Goal: Task Accomplishment & Management: Use online tool/utility

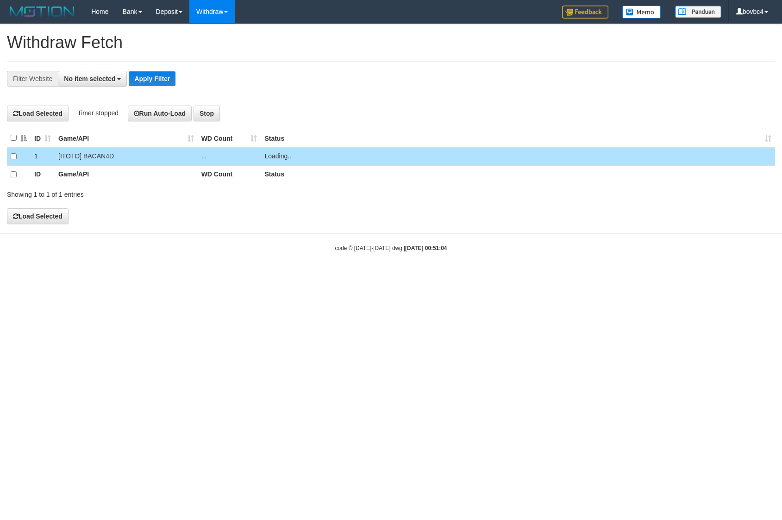
select select
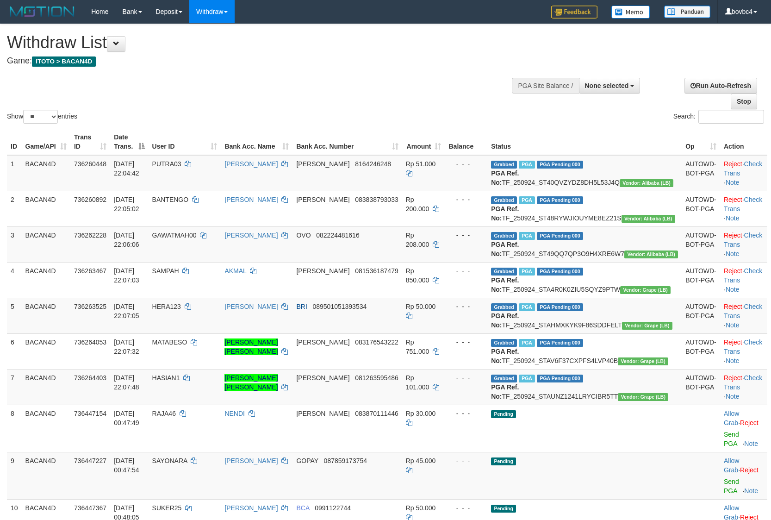
select select
select select "**"
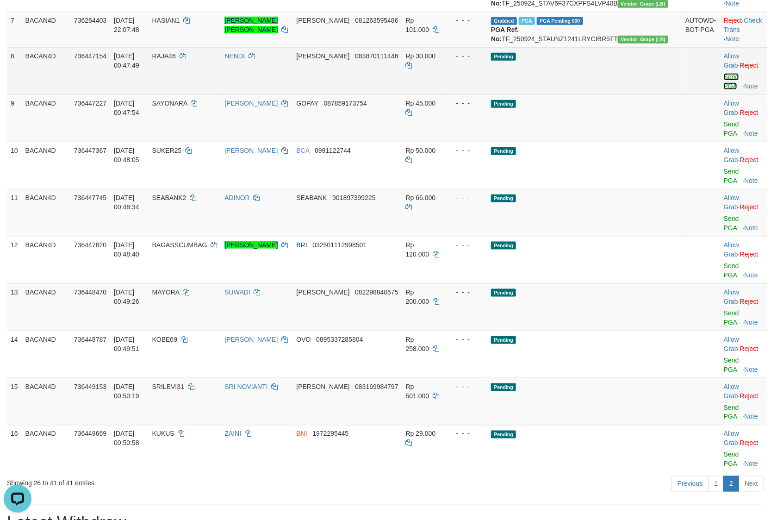
click at [724, 90] on link "Send PGA" at bounding box center [731, 81] width 15 height 17
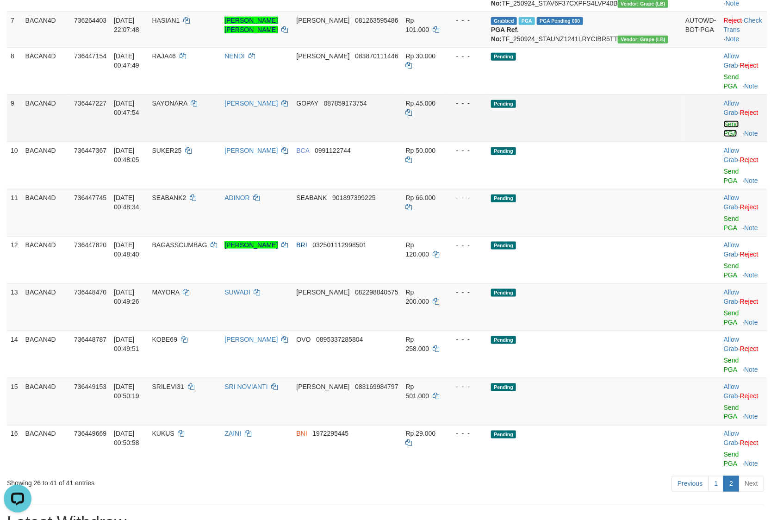
click at [724, 137] on link "Send PGA" at bounding box center [731, 128] width 15 height 17
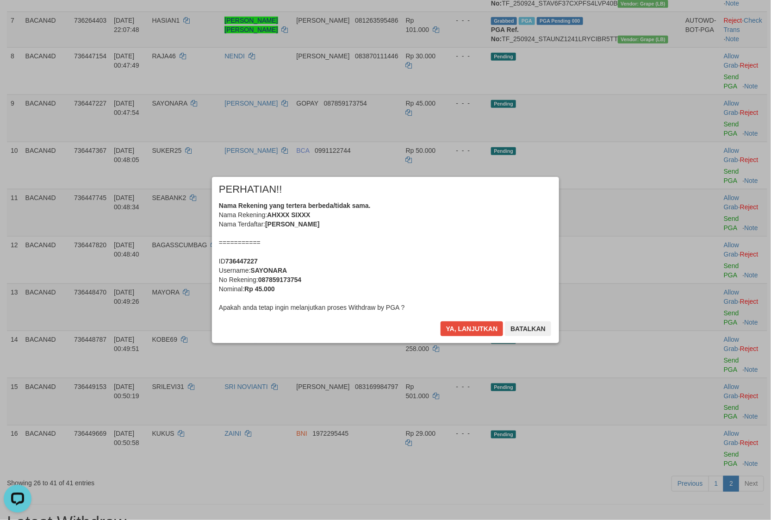
click at [445, 304] on div "Nama Rekening yang tertera berbeda/tidak sama. Nama Rekening: AHXXX SIXXX Nama …" at bounding box center [385, 256] width 333 height 111
click at [457, 323] on button "Ya, lanjutkan" at bounding box center [471, 328] width 63 height 15
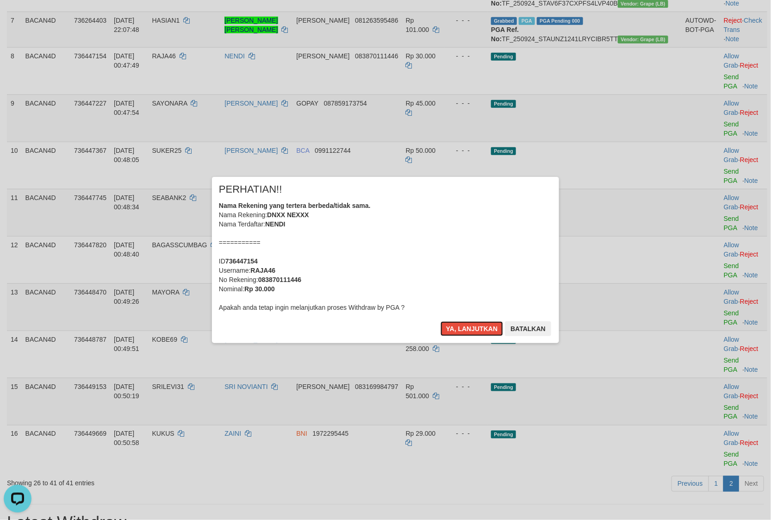
click at [457, 324] on button "Ya, lanjutkan" at bounding box center [471, 328] width 63 height 15
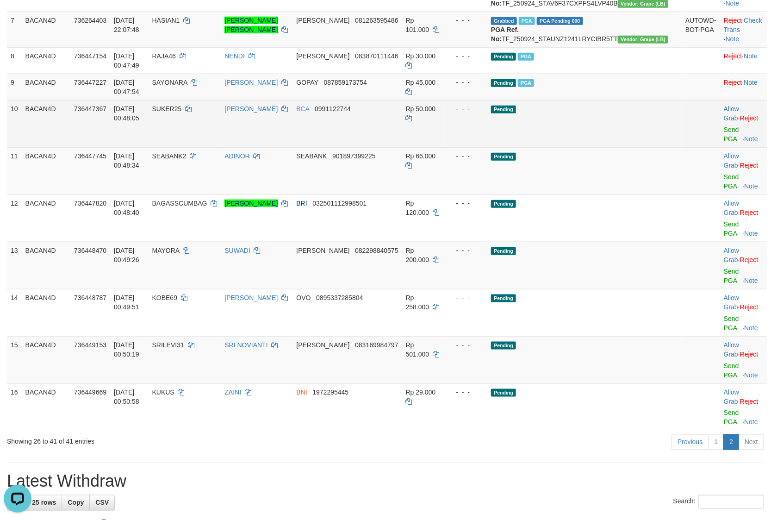
click at [720, 147] on td "Allow Grab · Reject Send PGA · Note" at bounding box center [743, 123] width 47 height 47
click at [724, 143] on link "Send PGA" at bounding box center [731, 134] width 15 height 17
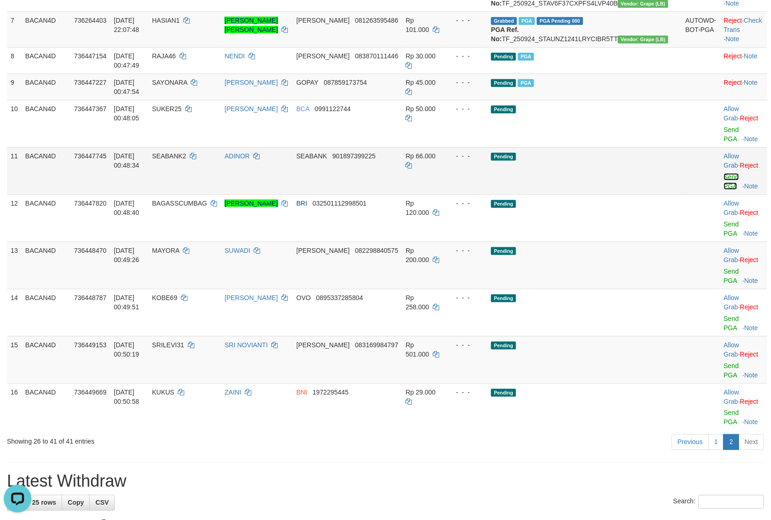
click at [724, 190] on link "Send PGA" at bounding box center [731, 181] width 15 height 17
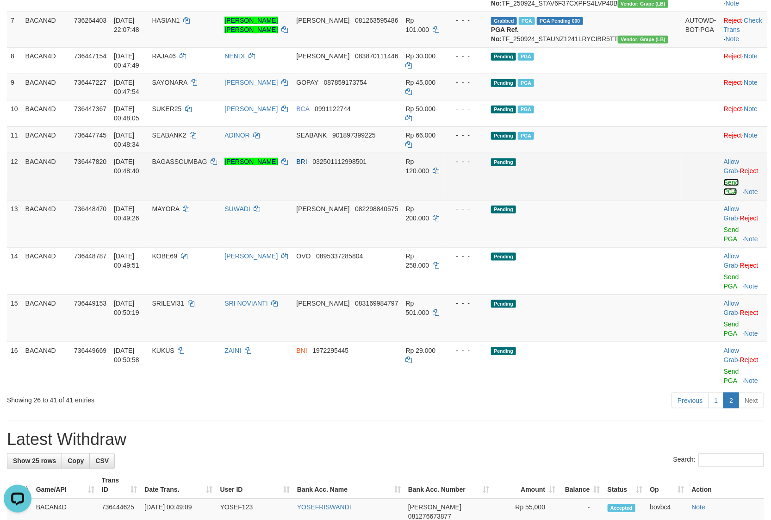
click at [724, 195] on link "Send PGA" at bounding box center [731, 187] width 15 height 17
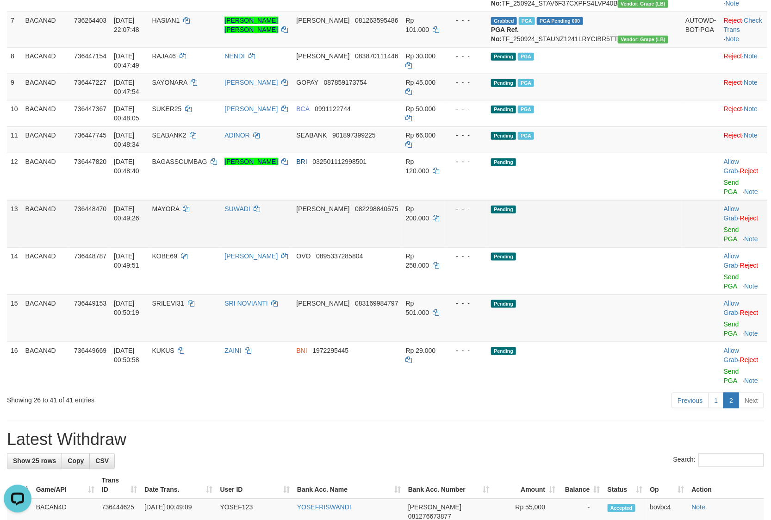
click at [720, 247] on td "Allow Grab · Reject Send PGA · Note" at bounding box center [743, 223] width 47 height 47
click at [721, 247] on td "Allow Grab · Reject Send PGA · Note" at bounding box center [743, 223] width 47 height 47
click at [724, 242] on link "Send PGA" at bounding box center [731, 234] width 15 height 17
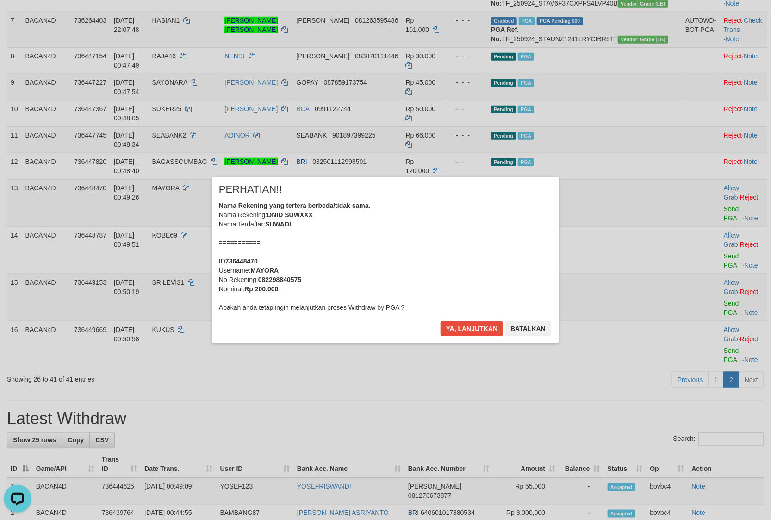
click at [716, 311] on div "× PERHATIAN!! Nama Rekening yang tertera berbeda/tidak sama. Nama Rekening: DNI…" at bounding box center [385, 259] width 771 height 203
click at [491, 327] on button "Ya, lanjutkan" at bounding box center [471, 328] width 63 height 15
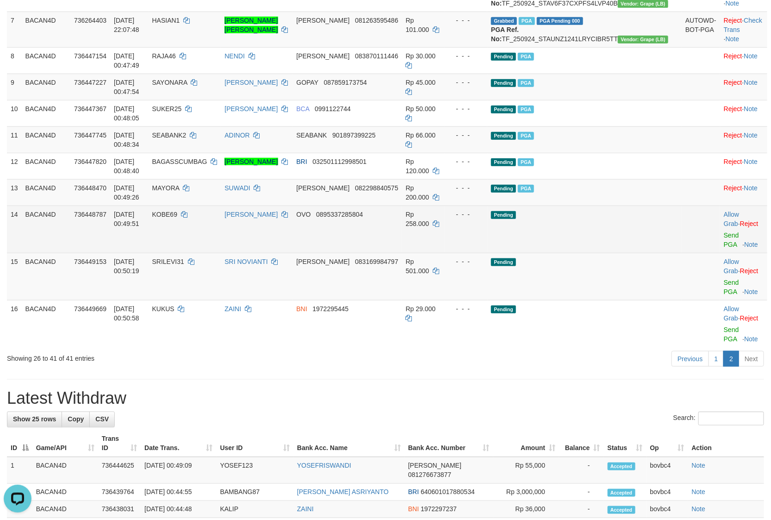
click at [720, 253] on td "Allow Grab · Reject Send PGA · Note" at bounding box center [743, 228] width 47 height 47
click at [724, 248] on link "Send PGA" at bounding box center [731, 239] width 15 height 17
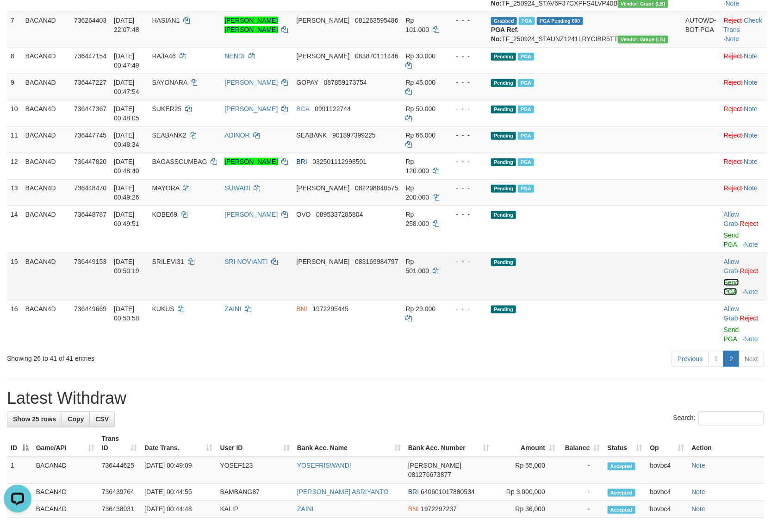
click at [724, 295] on link "Send PGA" at bounding box center [731, 287] width 15 height 17
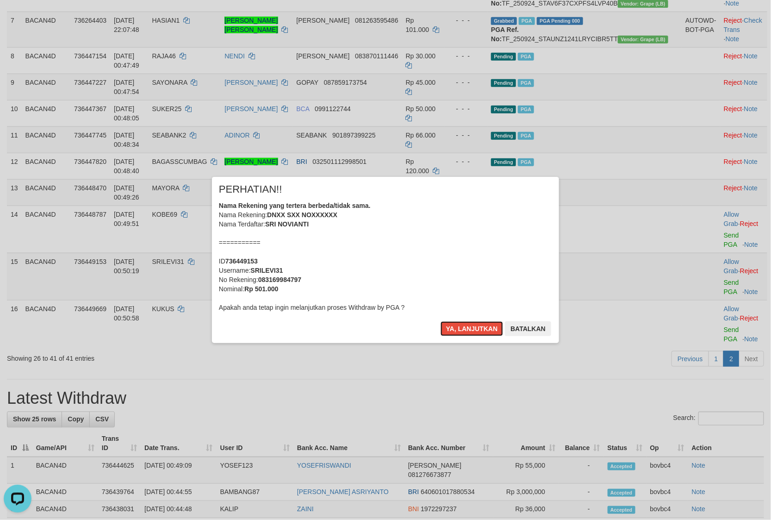
click at [474, 334] on button "Ya, lanjutkan" at bounding box center [471, 328] width 63 height 15
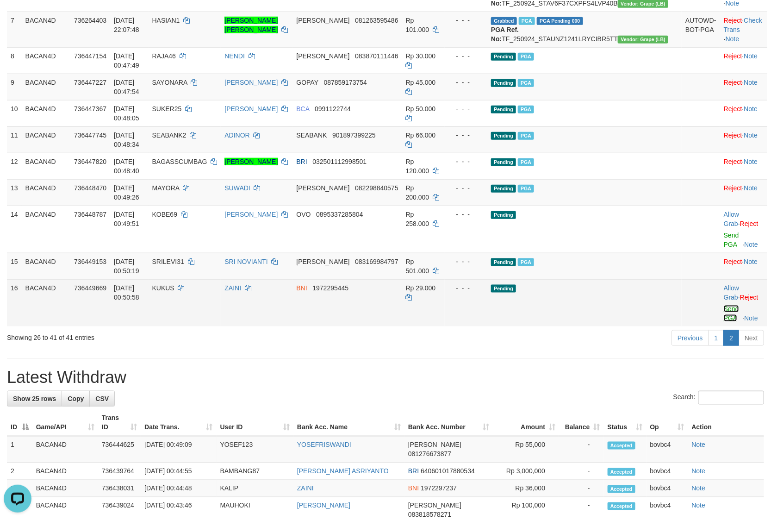
click at [725, 322] on link "Send PGA" at bounding box center [731, 313] width 15 height 17
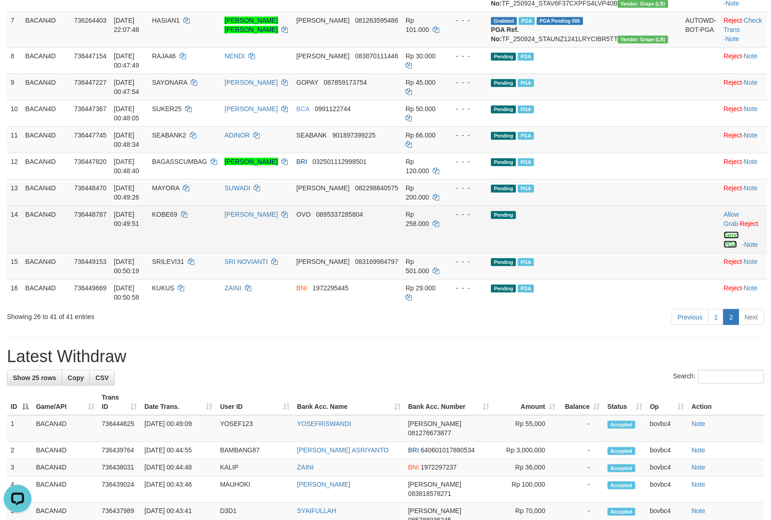
click at [724, 248] on link "Send PGA" at bounding box center [731, 239] width 15 height 17
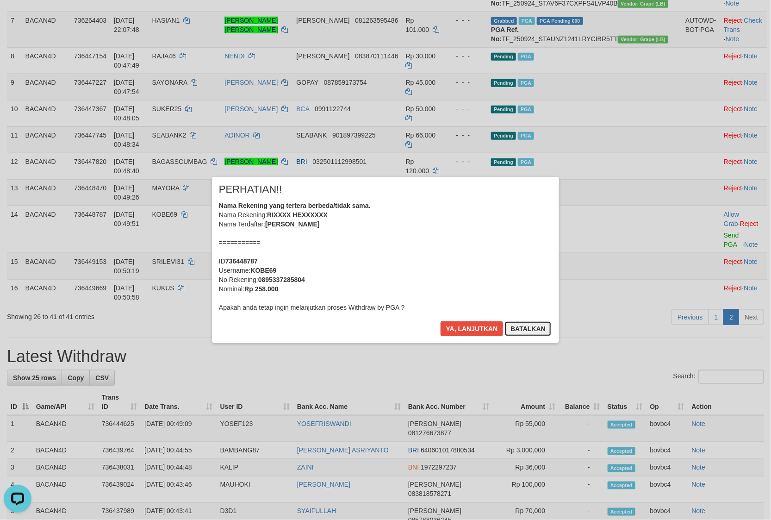
click at [525, 331] on button "Batalkan" at bounding box center [528, 328] width 46 height 15
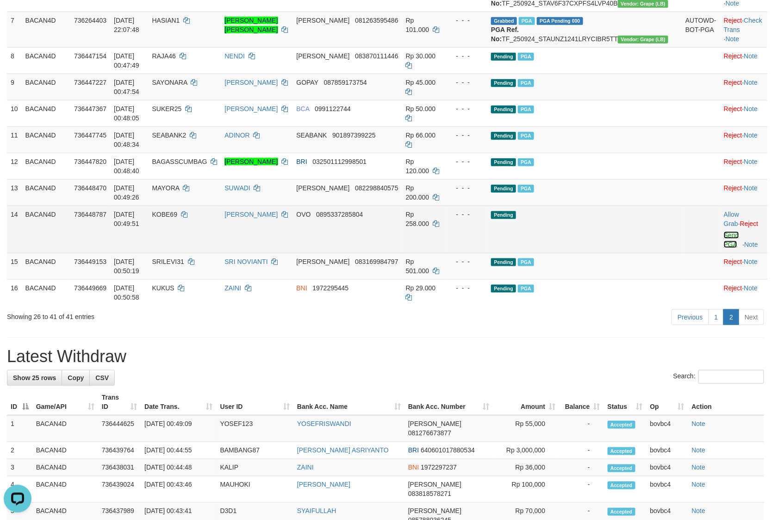
click at [724, 248] on link "Send PGA" at bounding box center [731, 239] width 15 height 17
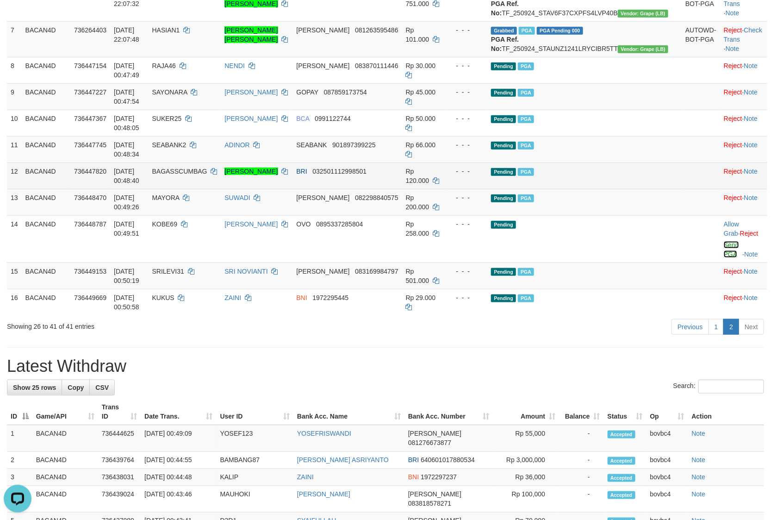
scroll to position [357, 0]
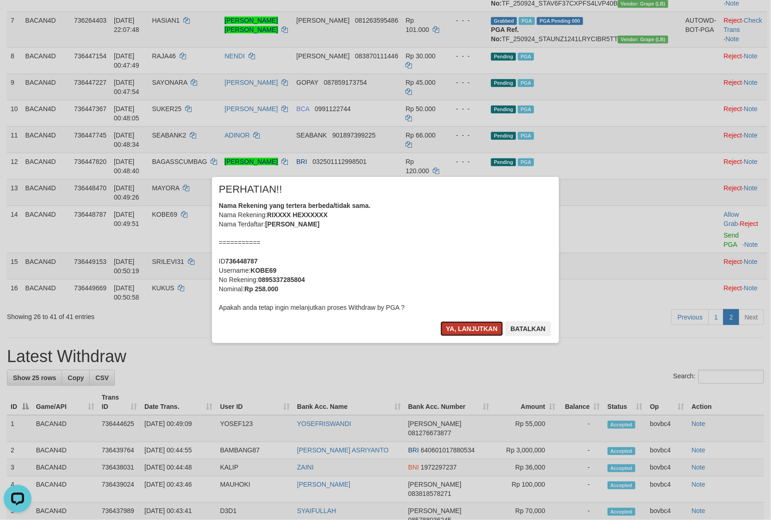
click at [472, 326] on button "Ya, lanjutkan" at bounding box center [471, 328] width 63 height 15
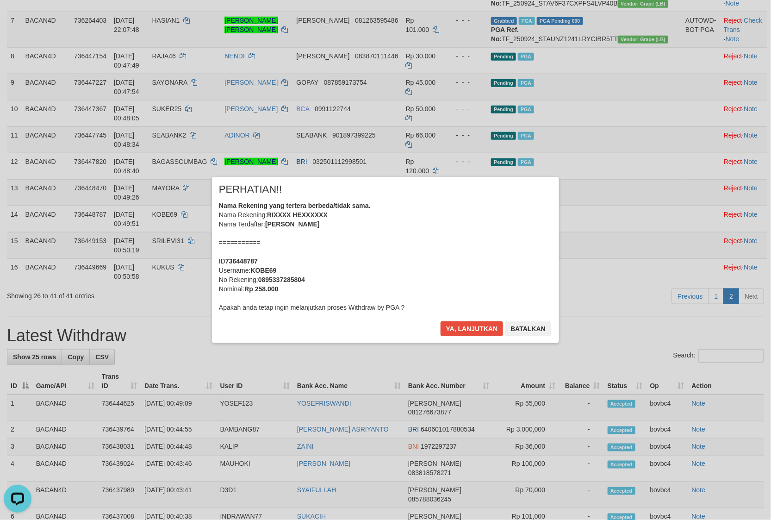
click at [533, 317] on div "× PERHATIAN!! Nama Rekening yang tertera berbeda/tidak sama. Nama Rekening: RIX…" at bounding box center [385, 260] width 347 height 166
click at [535, 323] on button "Batalkan" at bounding box center [528, 328] width 46 height 15
